Goal: Book appointment/travel/reservation

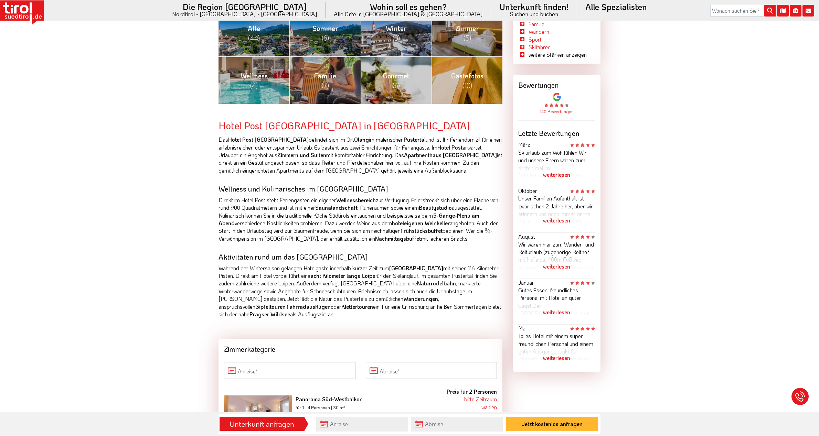
scroll to position [172, 0]
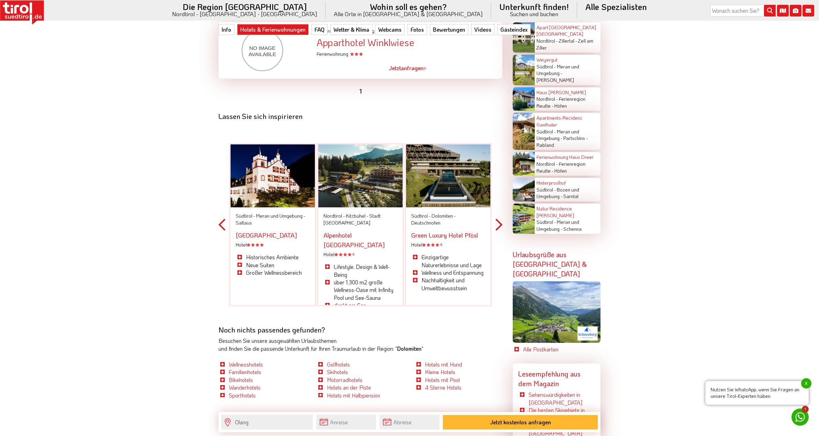
scroll to position [1789, 0]
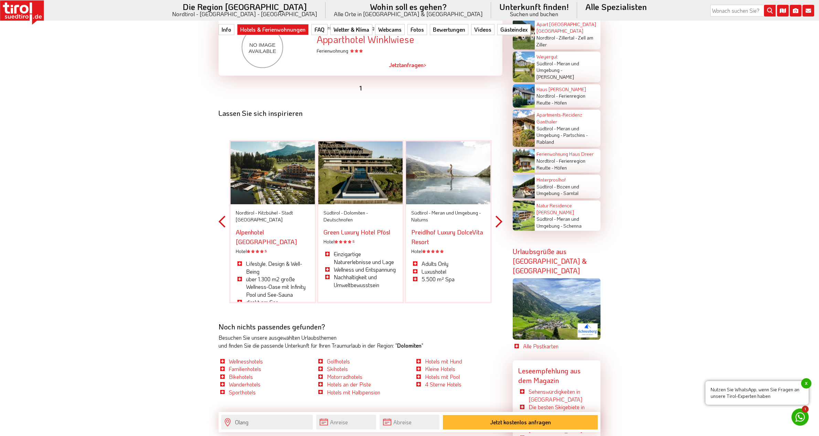
drag, startPoint x: 342, startPoint y: 181, endPoint x: 330, endPoint y: 223, distance: 44.0
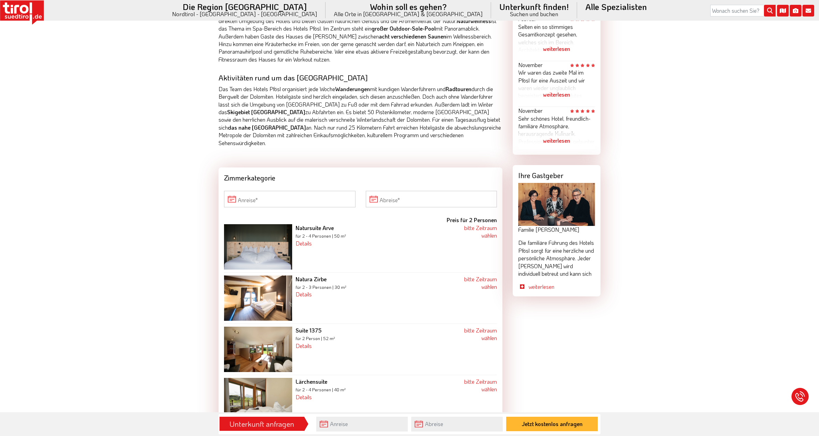
scroll to position [516, 0]
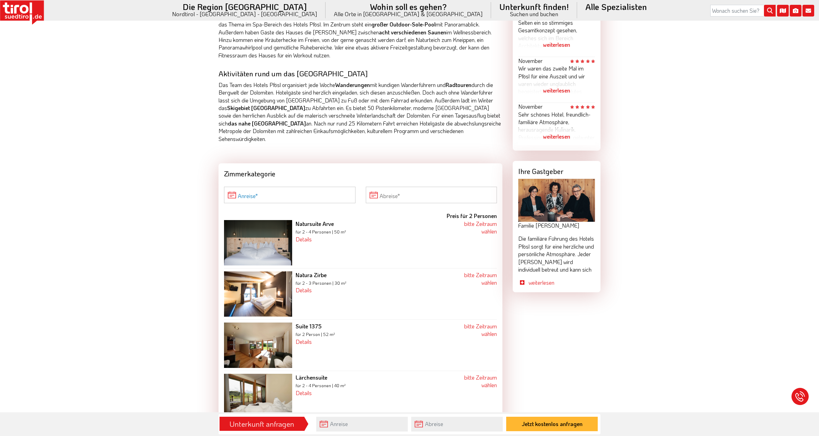
click at [274, 187] on input "Anreise" at bounding box center [289, 195] width 131 height 17
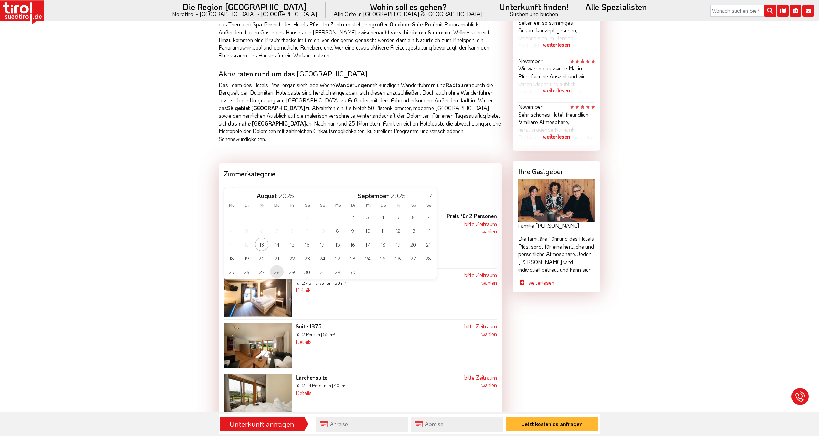
click at [277, 272] on span "28" at bounding box center [276, 271] width 13 height 13
click at [357, 217] on span "2" at bounding box center [352, 216] width 13 height 13
type input "[DATE]"
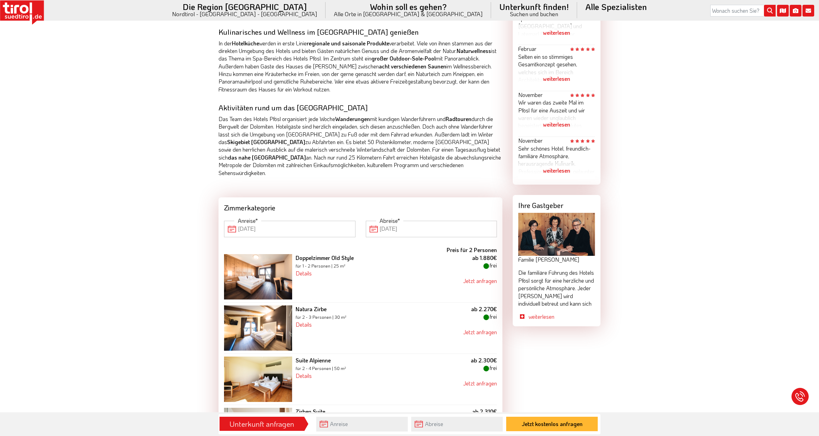
scroll to position [482, 0]
click at [274, 262] on img at bounding box center [258, 277] width 68 height 45
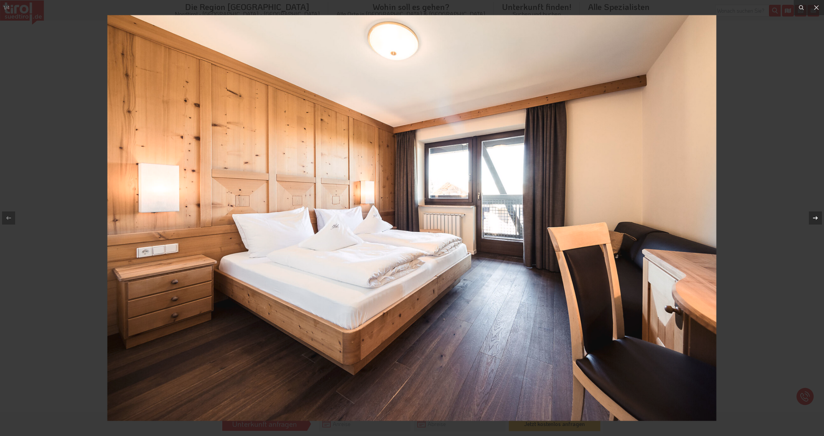
click at [817, 220] on icon at bounding box center [815, 218] width 8 height 8
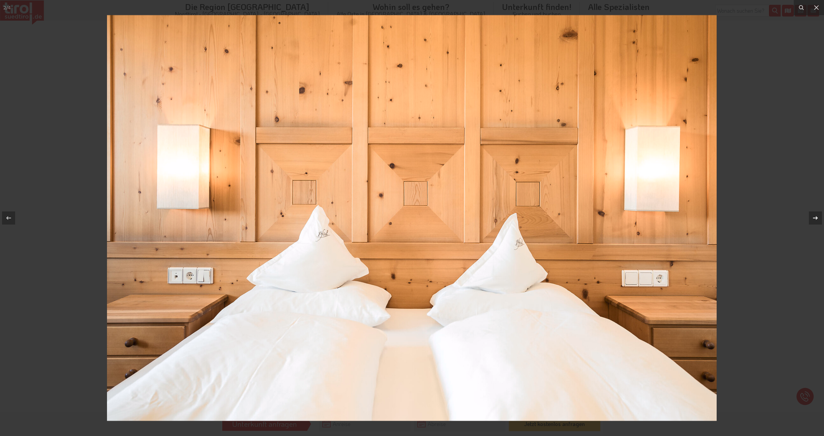
click at [817, 220] on icon at bounding box center [815, 218] width 8 height 8
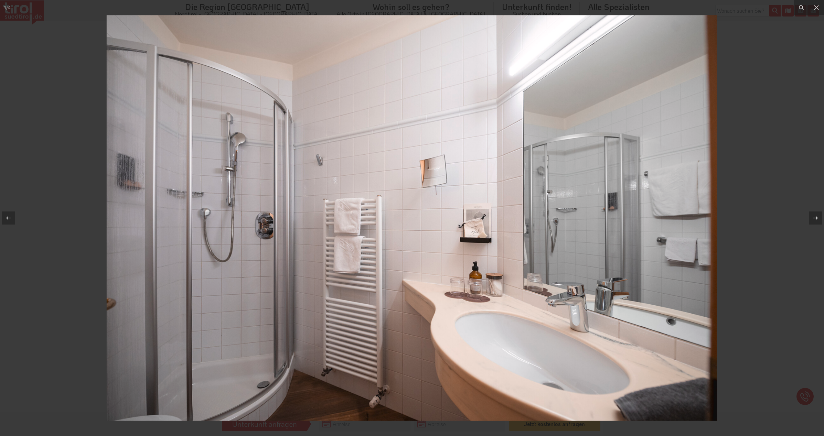
click at [817, 220] on icon at bounding box center [815, 218] width 8 height 8
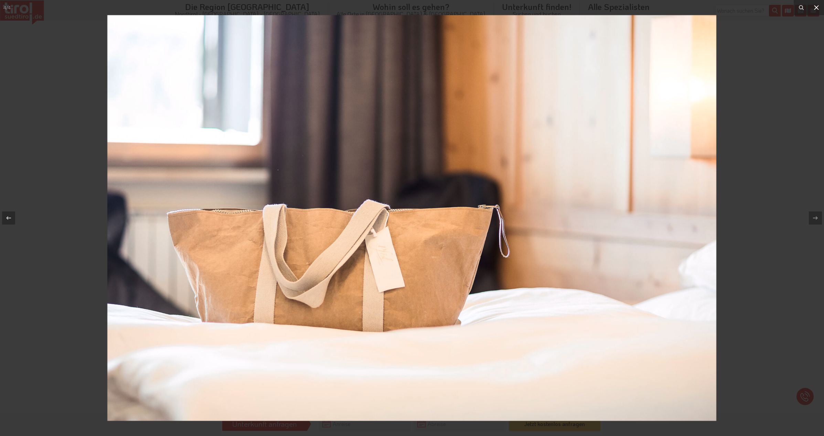
click at [814, 10] on icon at bounding box center [816, 7] width 5 height 5
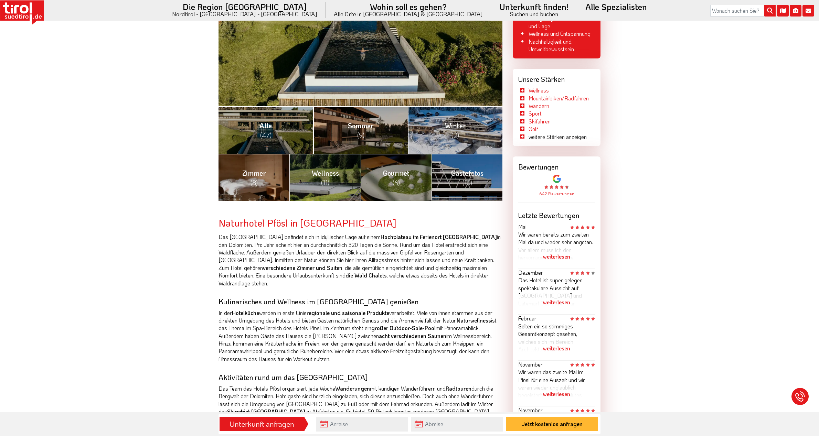
scroll to position [206, 0]
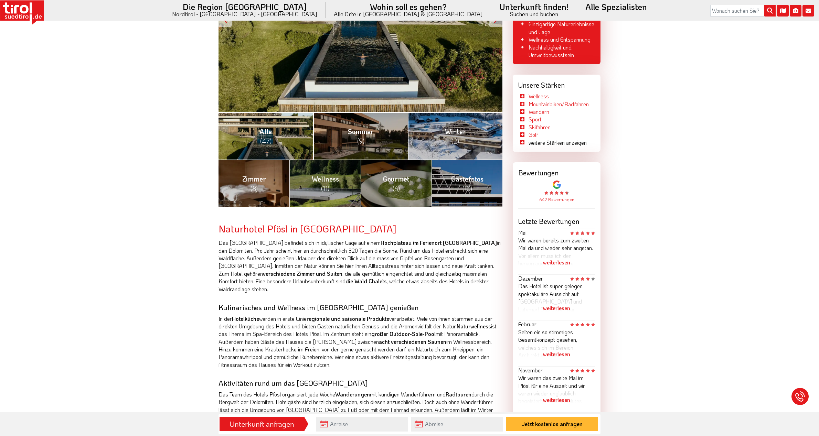
click at [261, 137] on span "(47)" at bounding box center [265, 141] width 11 height 9
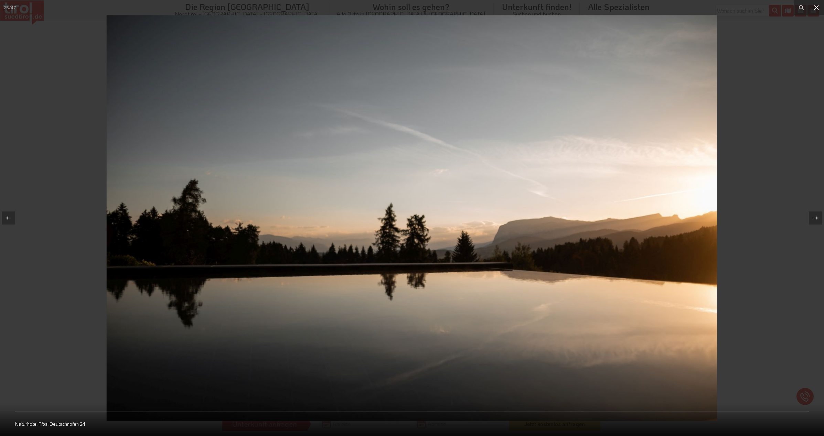
click at [818, 6] on icon at bounding box center [816, 7] width 8 height 8
